Goal: Check status

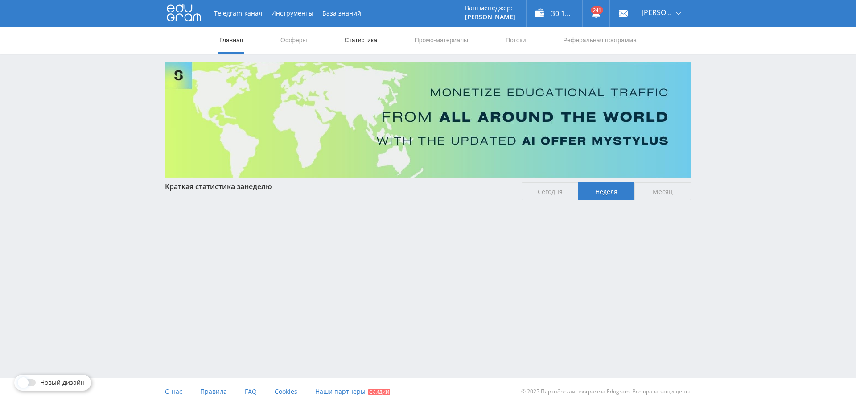
click at [354, 41] on link "Статистика" at bounding box center [360, 40] width 35 height 27
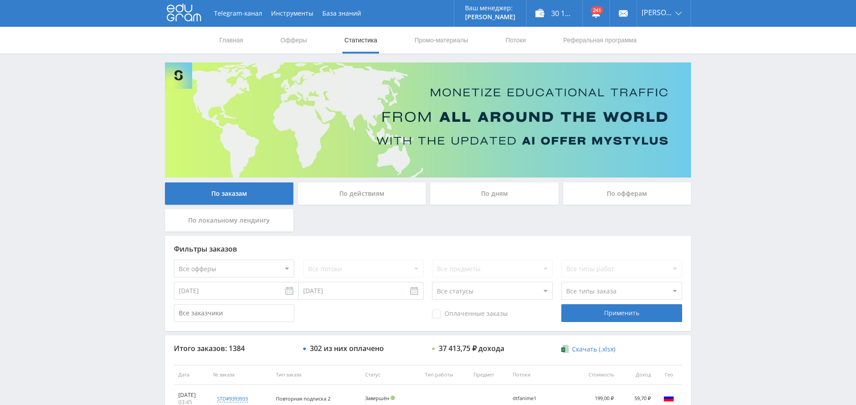
drag, startPoint x: 502, startPoint y: 187, endPoint x: 494, endPoint y: 186, distance: 7.6
click at [501, 187] on div "По дням" at bounding box center [494, 193] width 128 height 22
click at [0, 0] on input "По дням" at bounding box center [0, 0] width 0 height 0
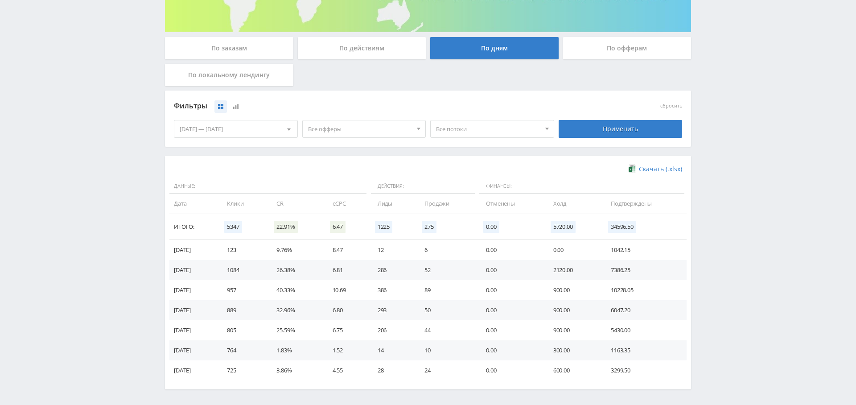
scroll to position [178, 0]
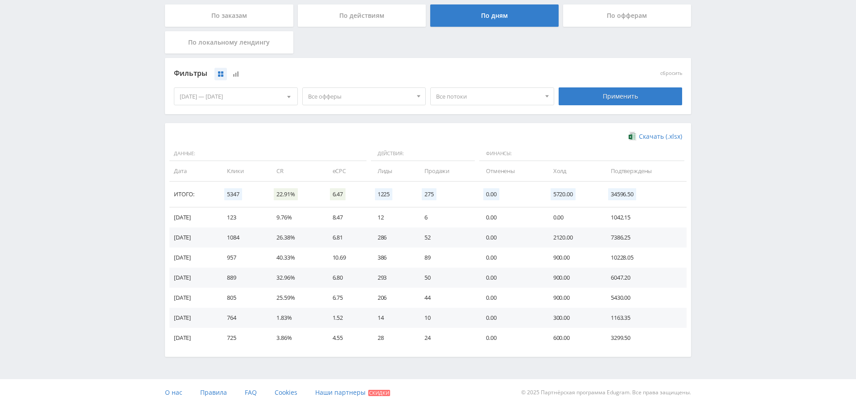
drag, startPoint x: 345, startPoint y: 92, endPoint x: 361, endPoint y: 132, distance: 43.6
click at [345, 92] on span "Все офферы" at bounding box center [360, 96] width 104 height 17
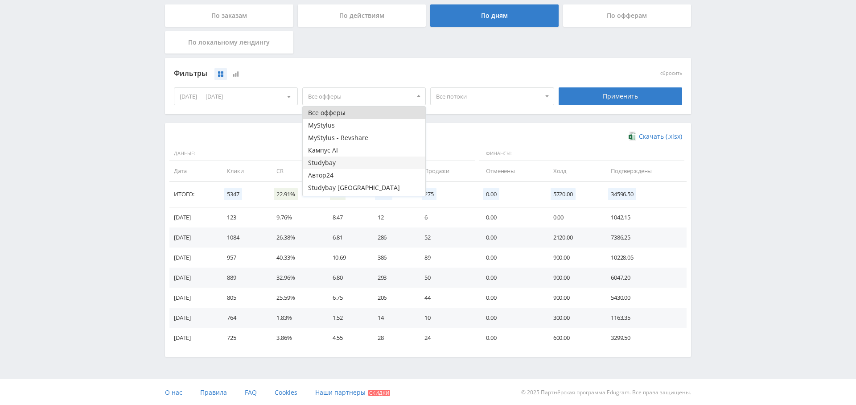
scroll to position [11, 0]
click at [349, 187] on button "Study AI (RevShare)" at bounding box center [364, 189] width 123 height 12
drag, startPoint x: 626, startPoint y: 91, endPoint x: 604, endPoint y: 101, distance: 24.7
click at [626, 91] on div "Применить" at bounding box center [621, 96] width 124 height 18
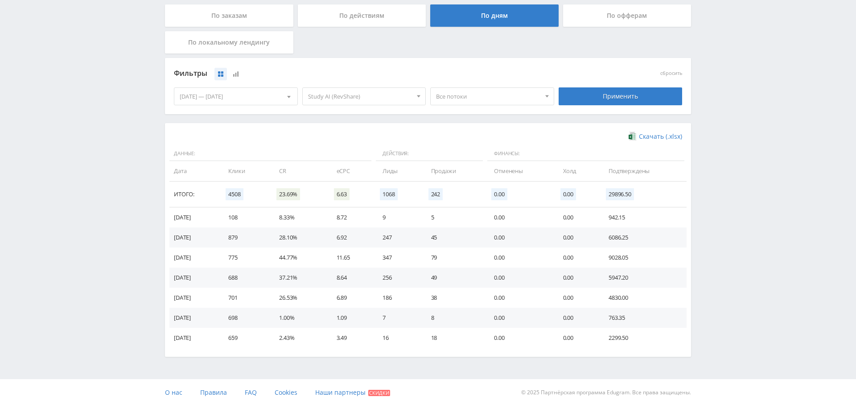
scroll to position [0, 0]
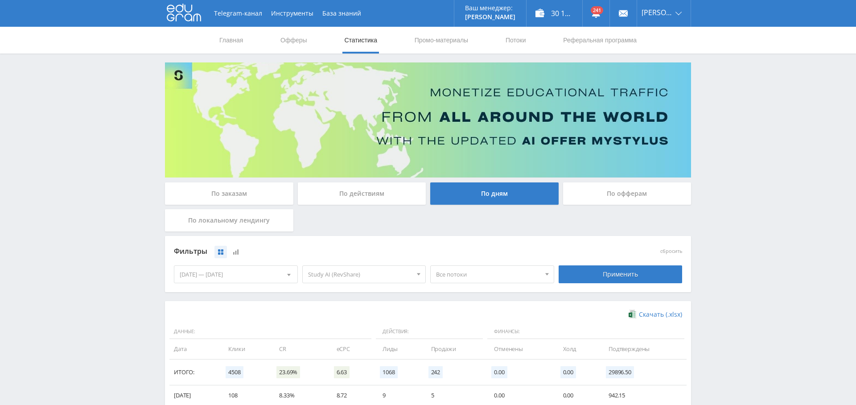
drag, startPoint x: 662, startPoint y: 63, endPoint x: 628, endPoint y: 59, distance: 33.7
click at [661, 63] on link "Выход" at bounding box center [664, 68] width 54 height 16
